Goal: Task Accomplishment & Management: Use online tool/utility

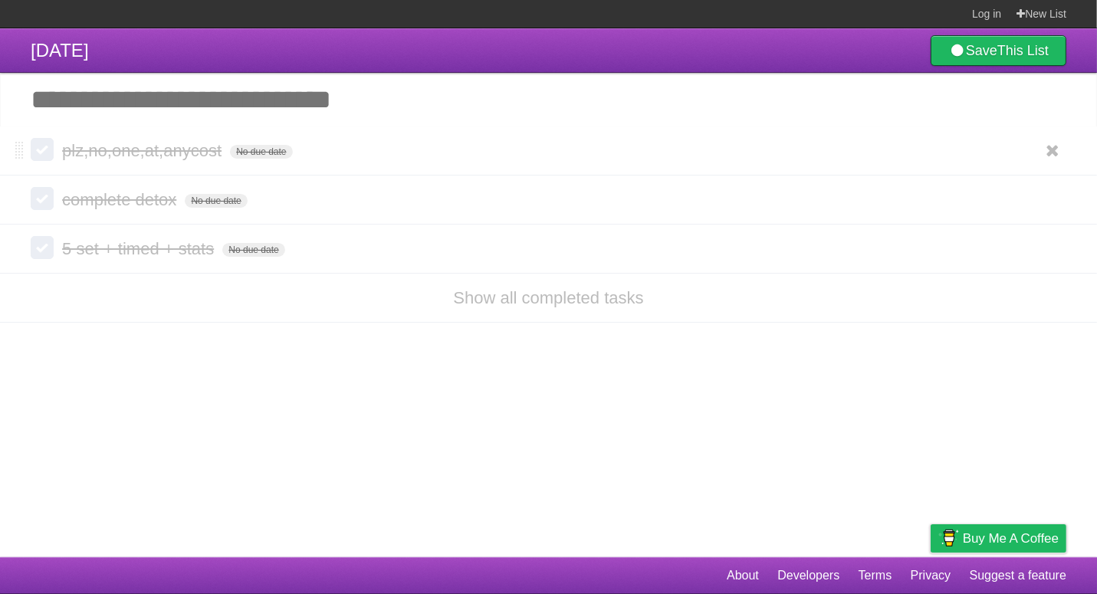
click at [40, 153] on label at bounding box center [42, 149] width 23 height 23
click at [41, 199] on label at bounding box center [42, 198] width 23 height 23
click at [47, 247] on label at bounding box center [42, 248] width 23 height 23
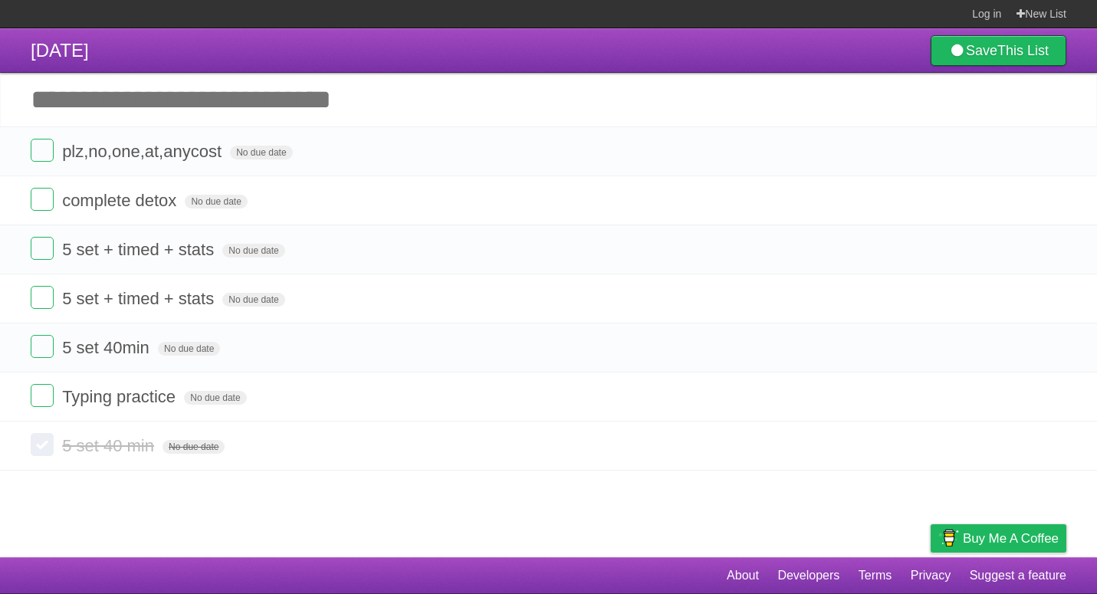
click at [41, 447] on label at bounding box center [42, 444] width 23 height 23
